Goal: Find specific page/section: Find specific page/section

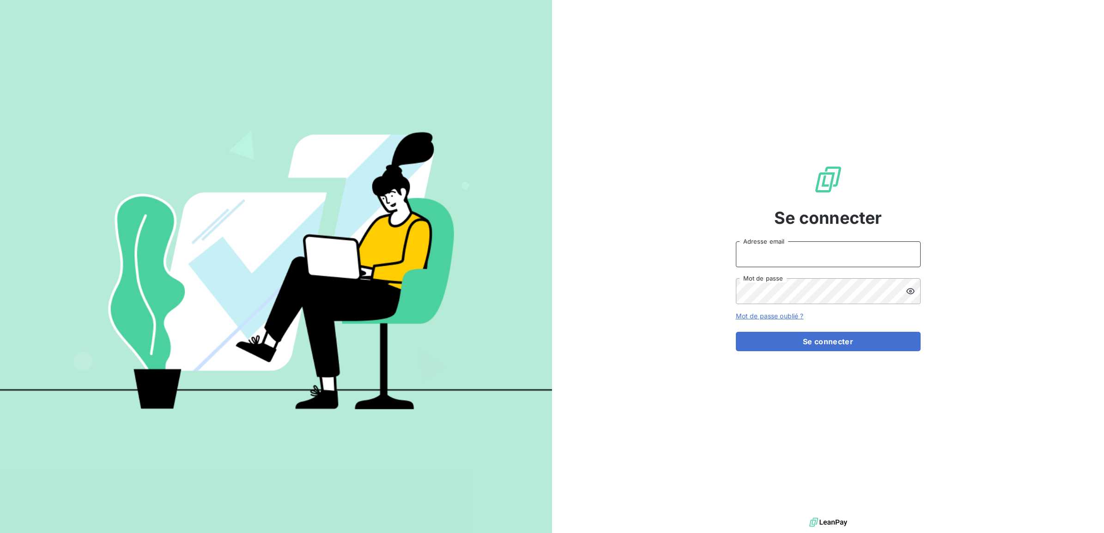
click at [749, 255] on input "Adresse email" at bounding box center [828, 255] width 185 height 26
type input "[EMAIL_ADDRESS][PERSON_NAME][DOMAIN_NAME]"
click at [736, 332] on button "Se connecter" at bounding box center [828, 341] width 185 height 19
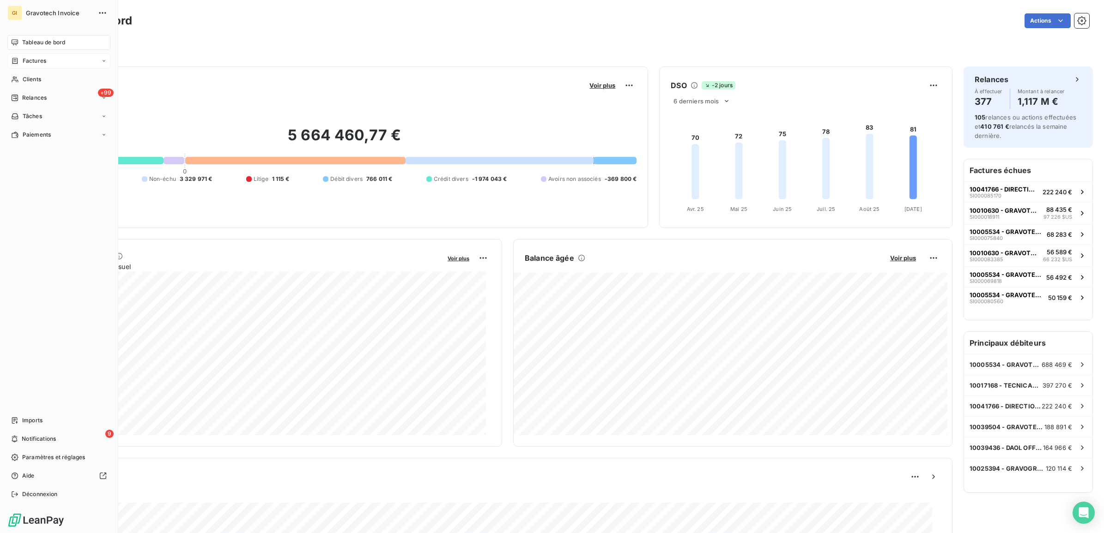
click at [26, 56] on div "Factures" at bounding box center [58, 61] width 103 height 15
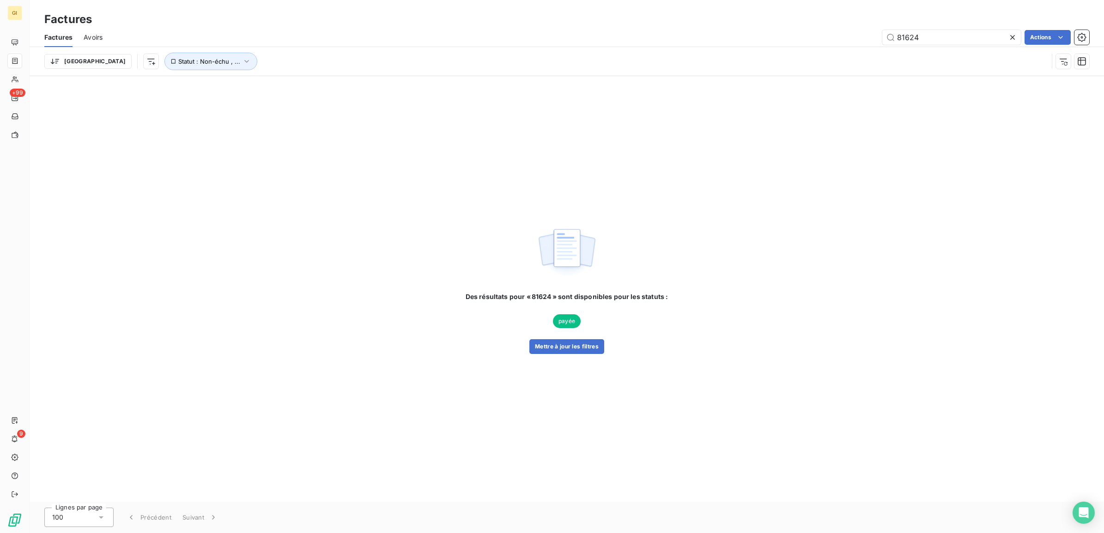
click at [562, 282] on div "Des résultats pour « 81624 » sont disponibles pour les statuts : payée Mettre à…" at bounding box center [567, 289] width 203 height 130
click at [558, 292] on span "Des résultats pour « 81624 » sont disponibles pour les statuts :" at bounding box center [567, 296] width 203 height 9
click at [553, 347] on button "Mettre à jour les filtres" at bounding box center [566, 346] width 75 height 15
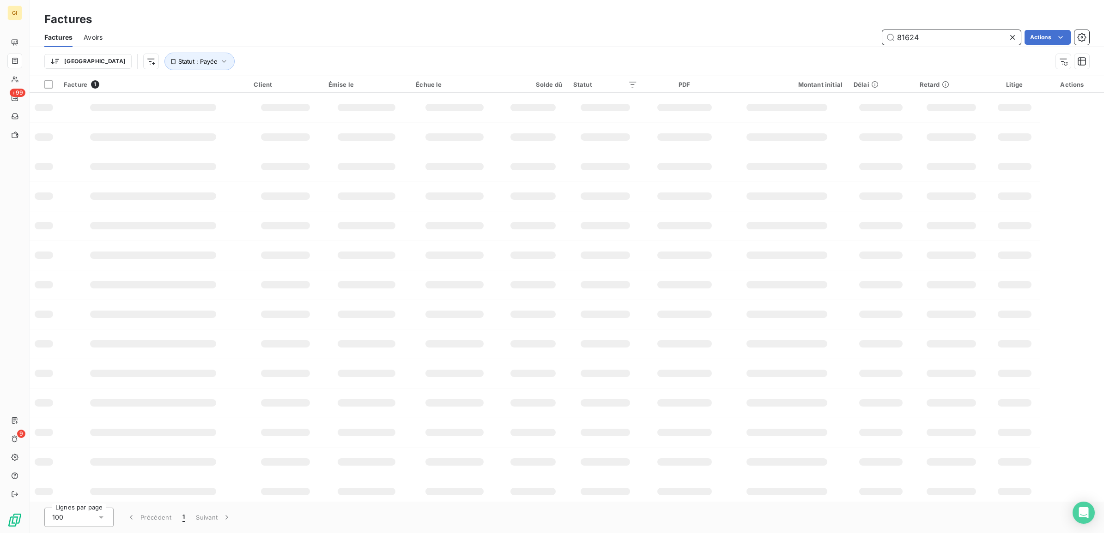
drag, startPoint x: 931, startPoint y: 41, endPoint x: 818, endPoint y: 51, distance: 113.1
click at [818, 51] on div "Factures Avoirs 81624 Actions Trier Statut : Payée" at bounding box center [567, 52] width 1074 height 48
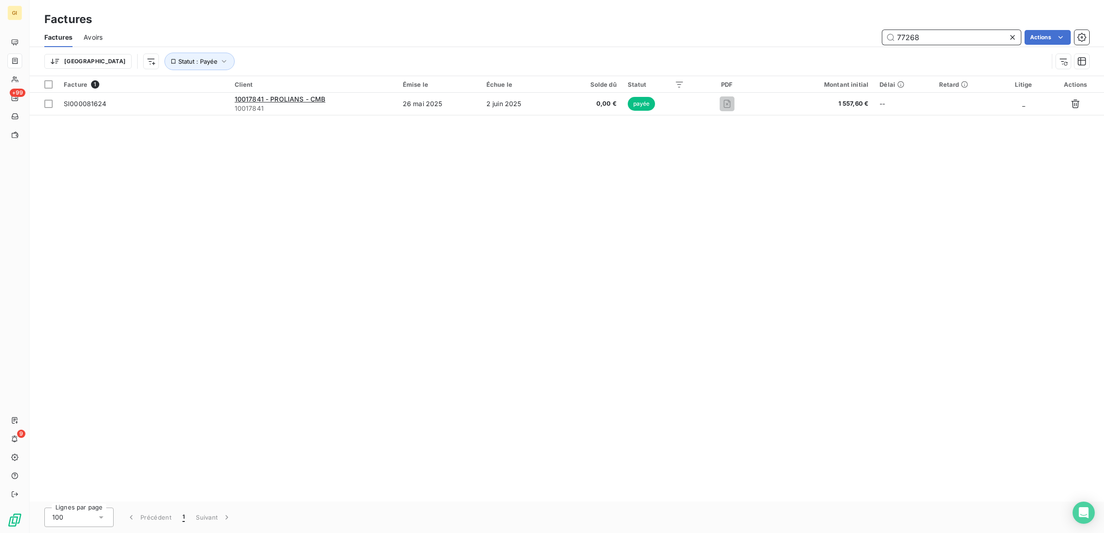
type input "77268"
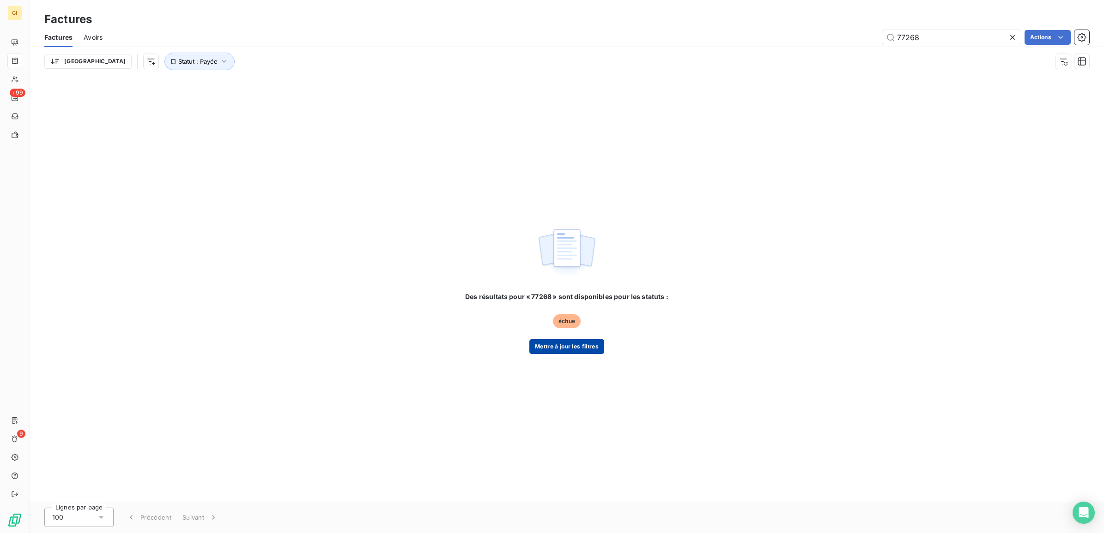
click at [581, 349] on button "Mettre à jour les filtres" at bounding box center [566, 346] width 75 height 15
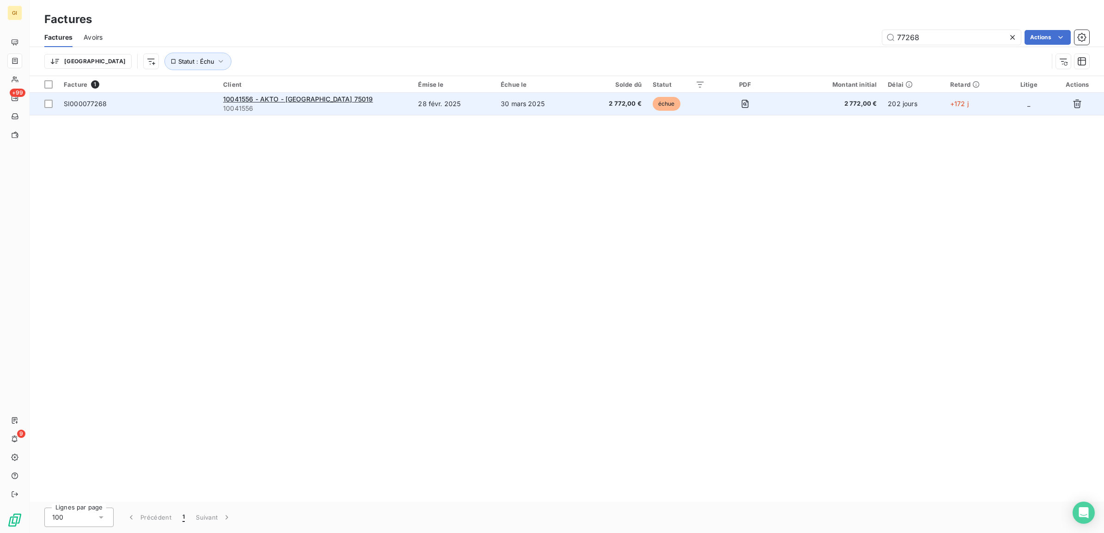
click at [336, 102] on div "10041556 - AKTO - [GEOGRAPHIC_DATA] 75019" at bounding box center [315, 99] width 184 height 9
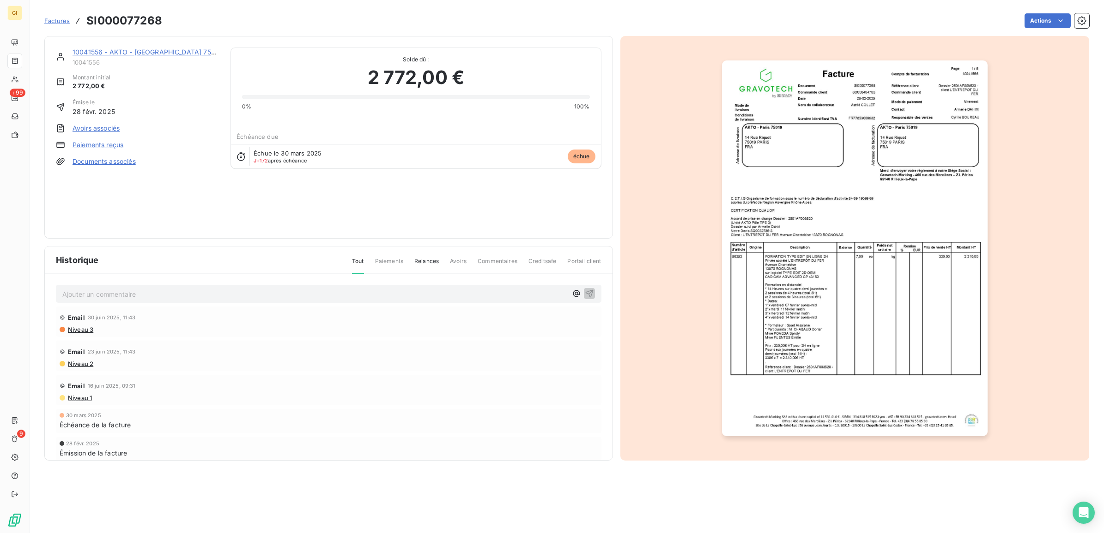
click at [797, 335] on img "button" at bounding box center [855, 249] width 266 height 376
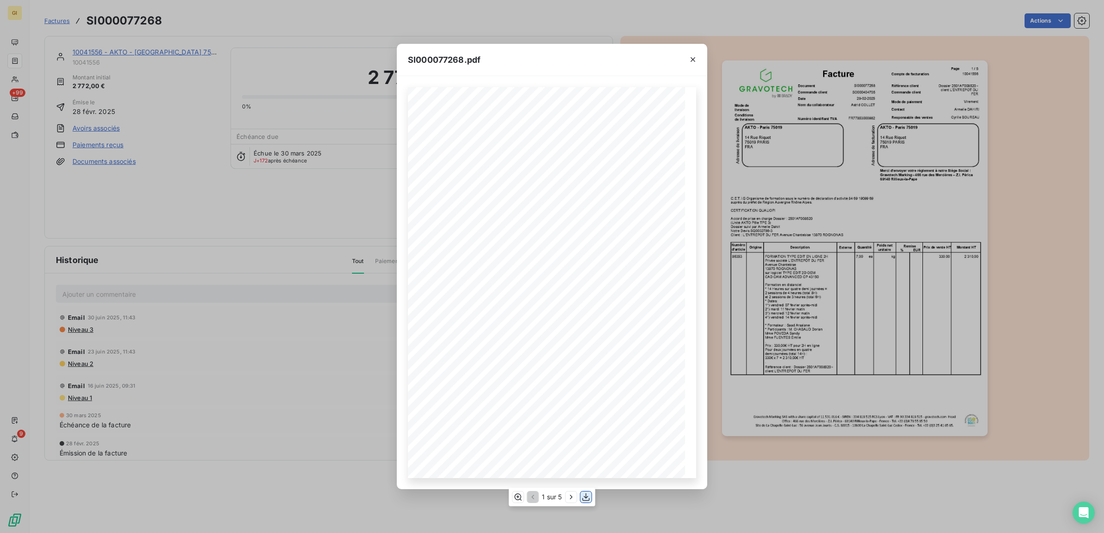
click at [587, 498] on icon "button" at bounding box center [585, 497] width 9 height 9
